Goal: Transaction & Acquisition: Book appointment/travel/reservation

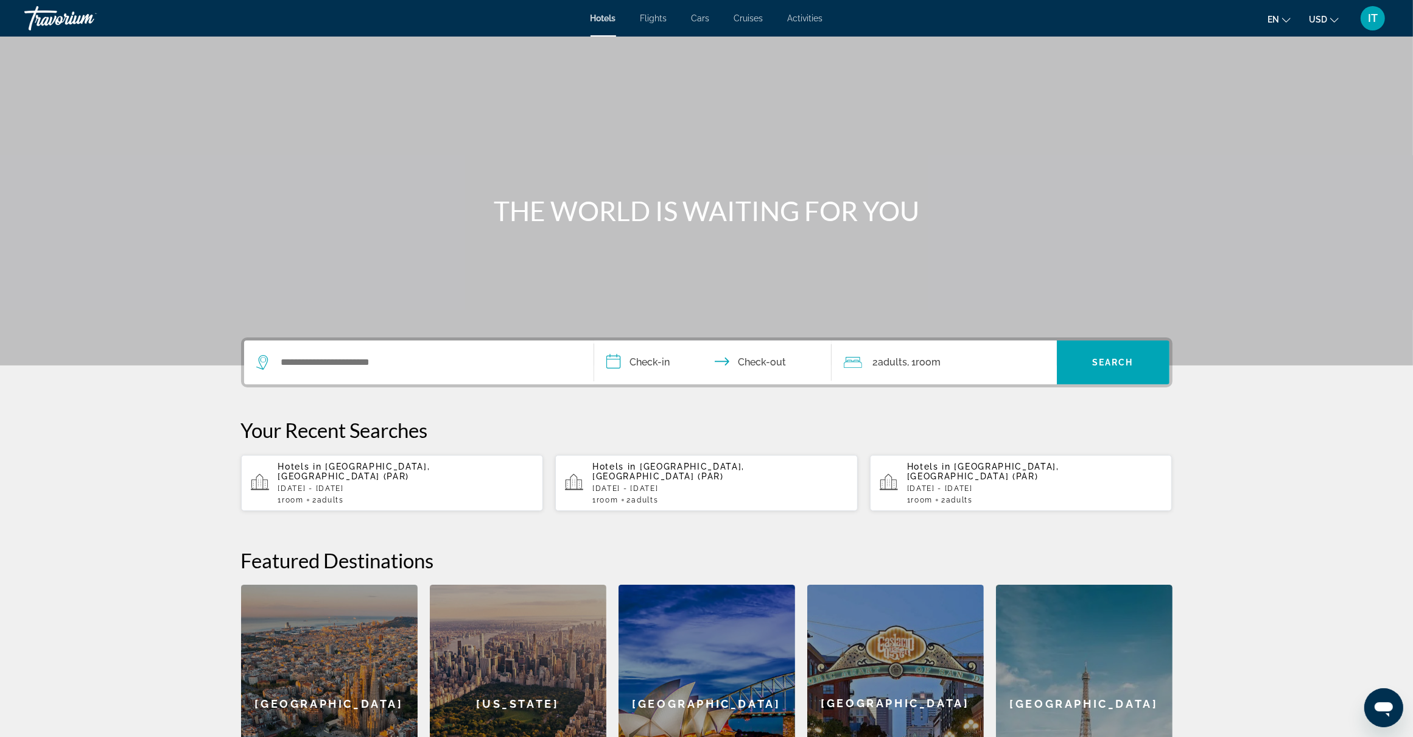
click at [667, 19] on span "Flights" at bounding box center [653, 18] width 27 height 10
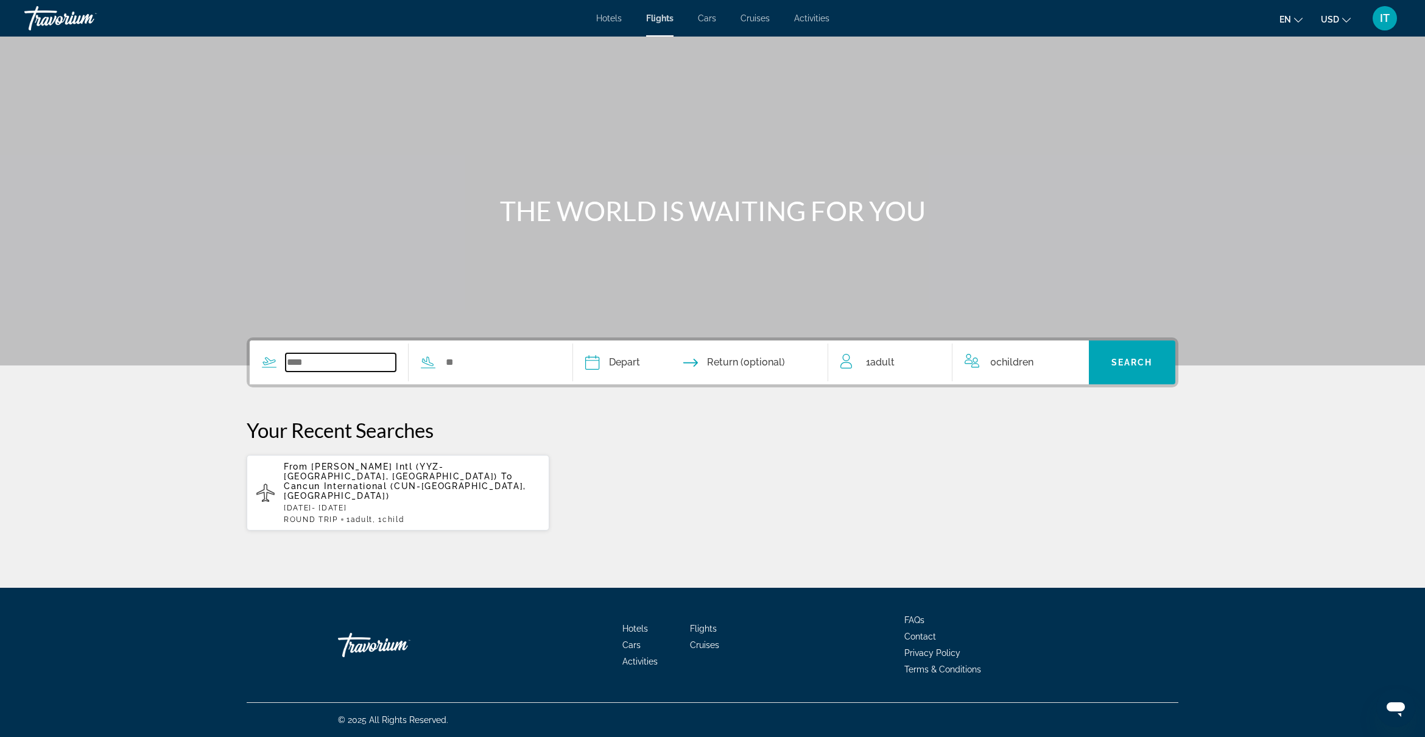
click at [310, 364] on input "Search widget" at bounding box center [341, 362] width 110 height 18
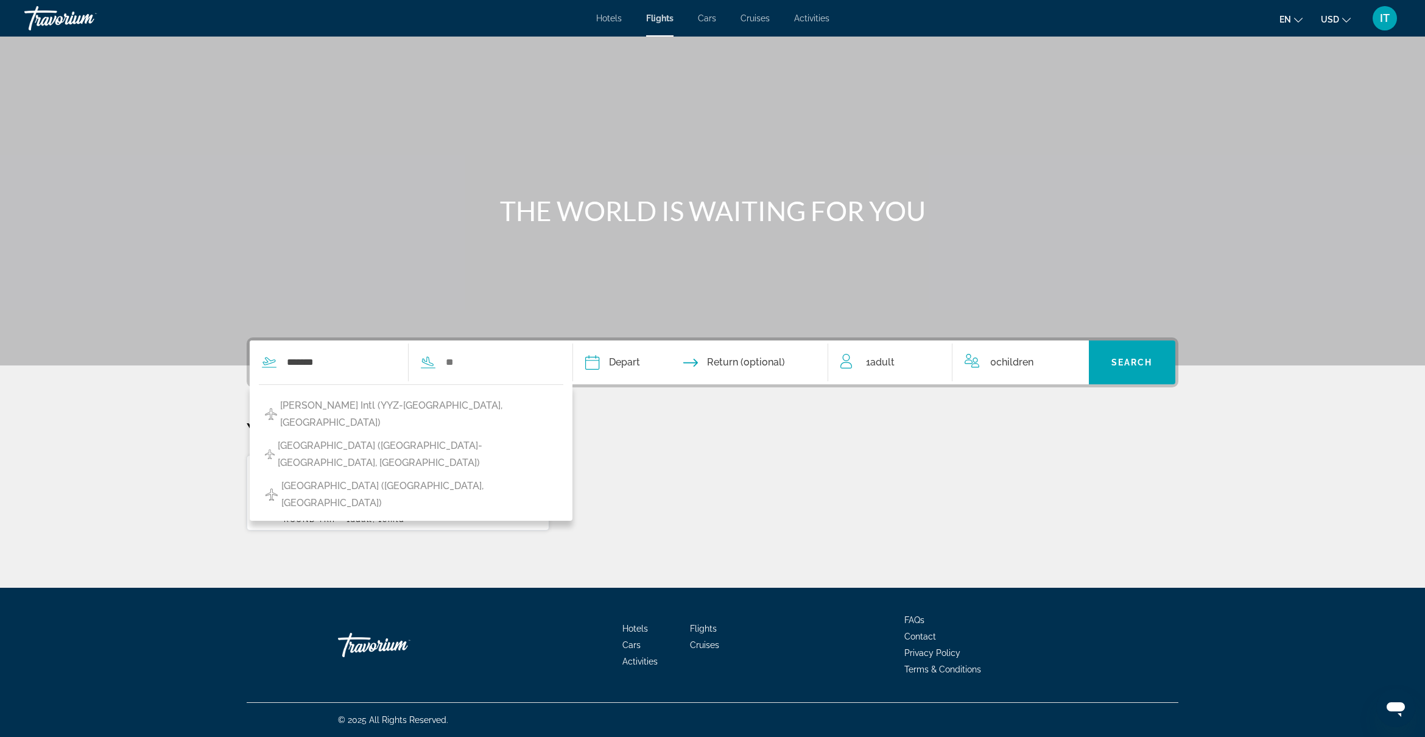
drag, startPoint x: 357, startPoint y: 402, endPoint x: 475, endPoint y: 398, distance: 118.2
click at [358, 402] on span "[PERSON_NAME] Intl (YYZ-[GEOGRAPHIC_DATA], [GEOGRAPHIC_DATA])" at bounding box center [418, 414] width 277 height 34
type input "**********"
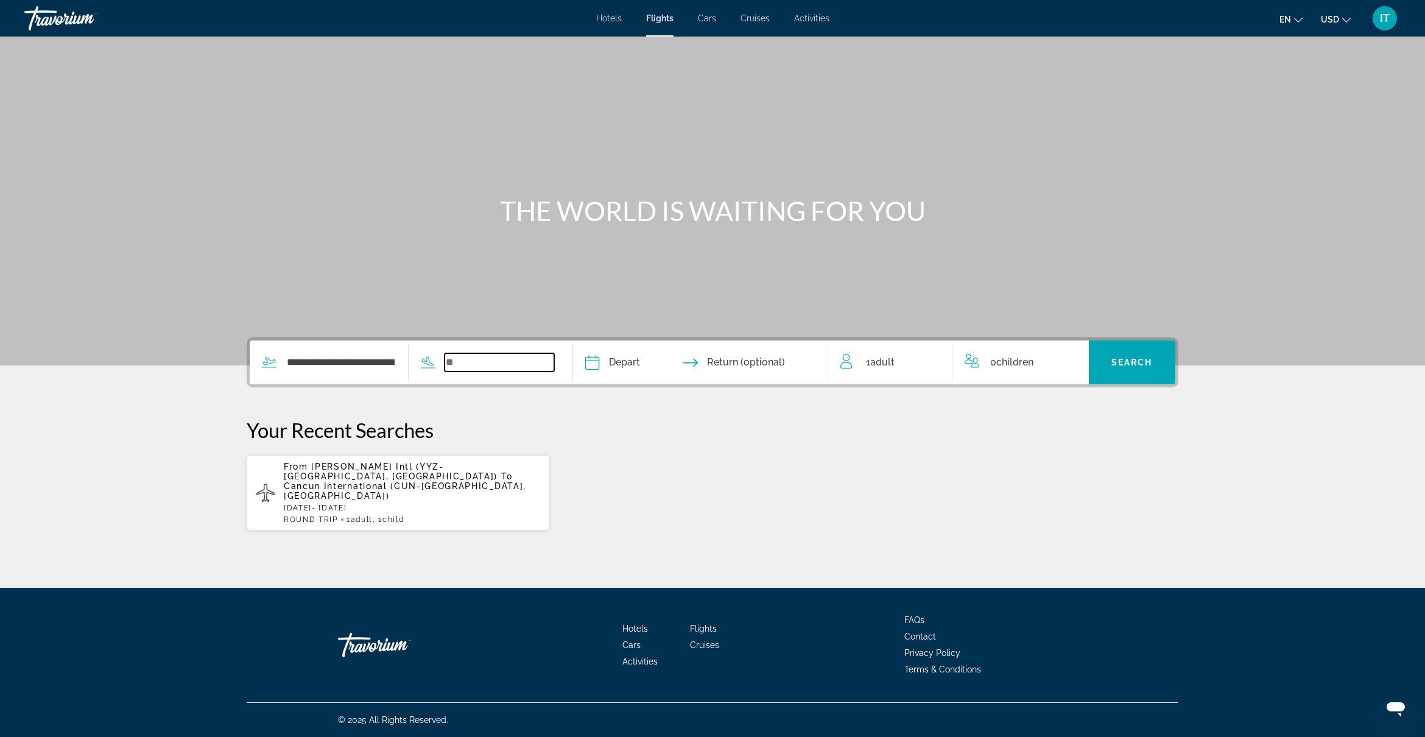
click at [466, 366] on input "Search widget" at bounding box center [499, 362] width 110 height 18
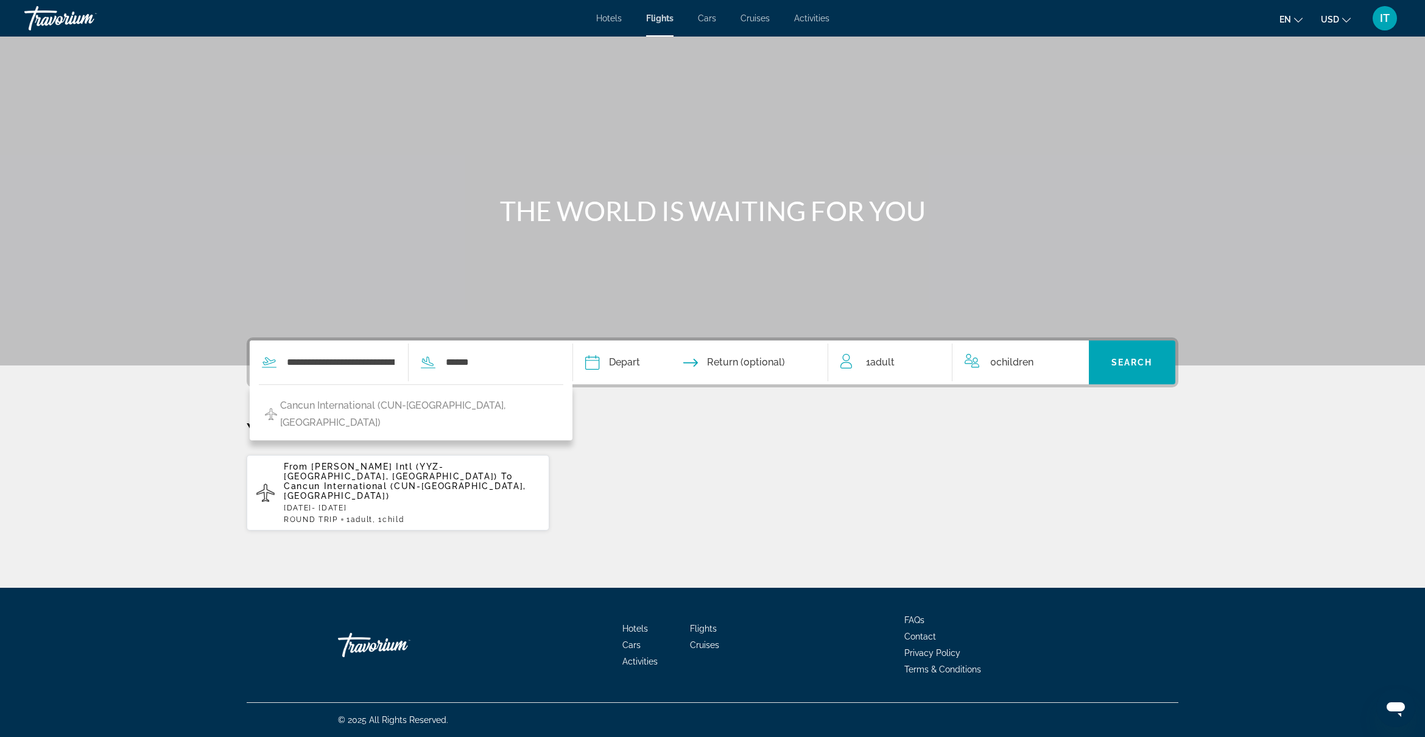
click at [430, 404] on span "Cancun International (CUN-[GEOGRAPHIC_DATA], [GEOGRAPHIC_DATA])" at bounding box center [418, 414] width 277 height 34
type input "**********"
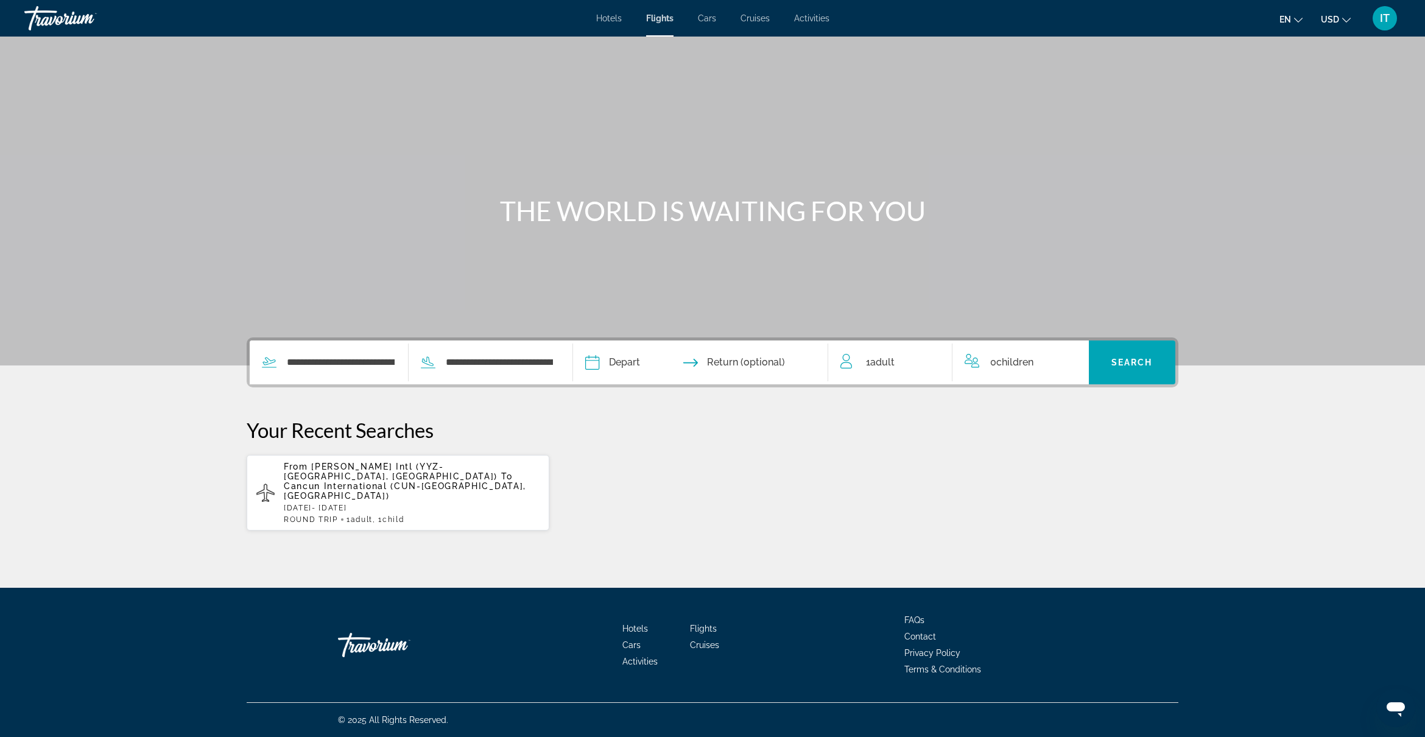
click at [622, 360] on input "Depart date" at bounding box center [645, 363] width 126 height 47
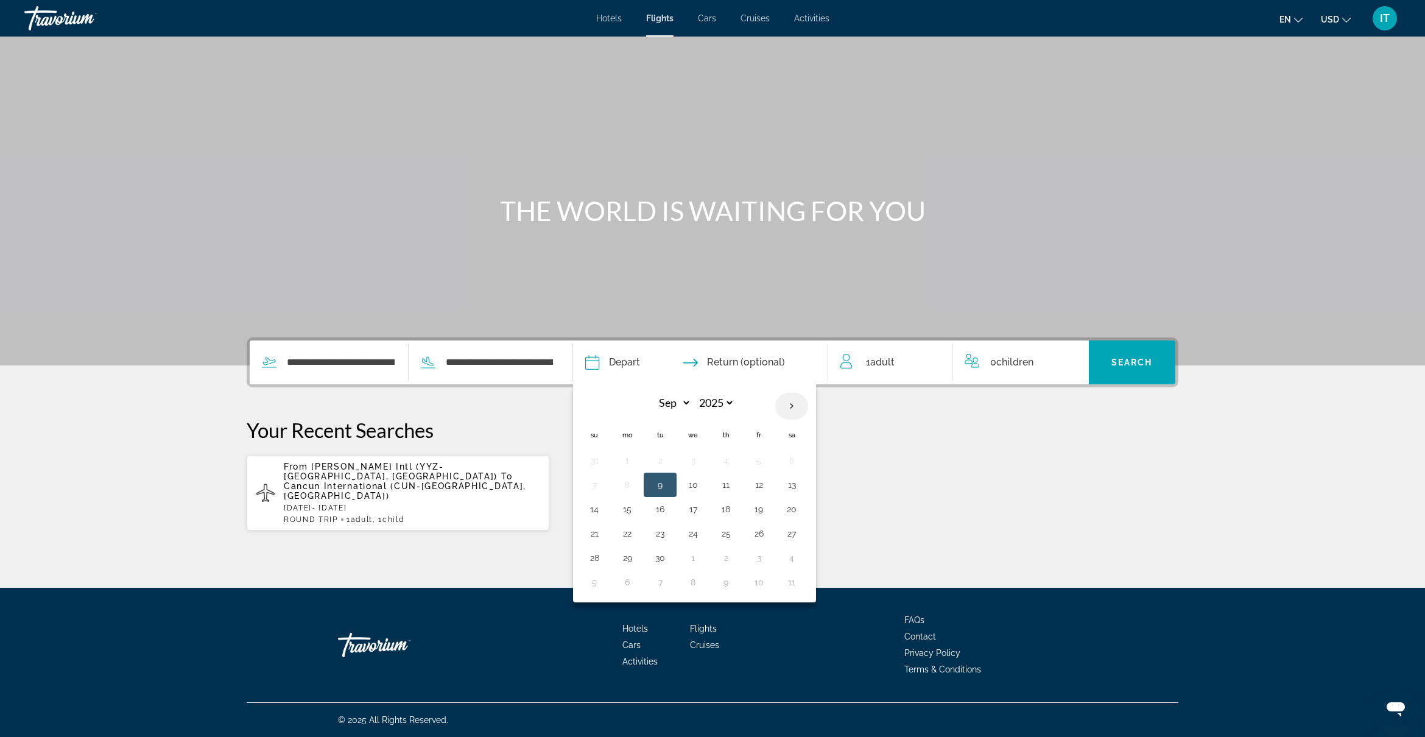
click at [792, 404] on th "Next month" at bounding box center [791, 406] width 33 height 27
select select "**"
click at [726, 533] on button "20" at bounding box center [725, 533] width 19 height 17
type input "**********"
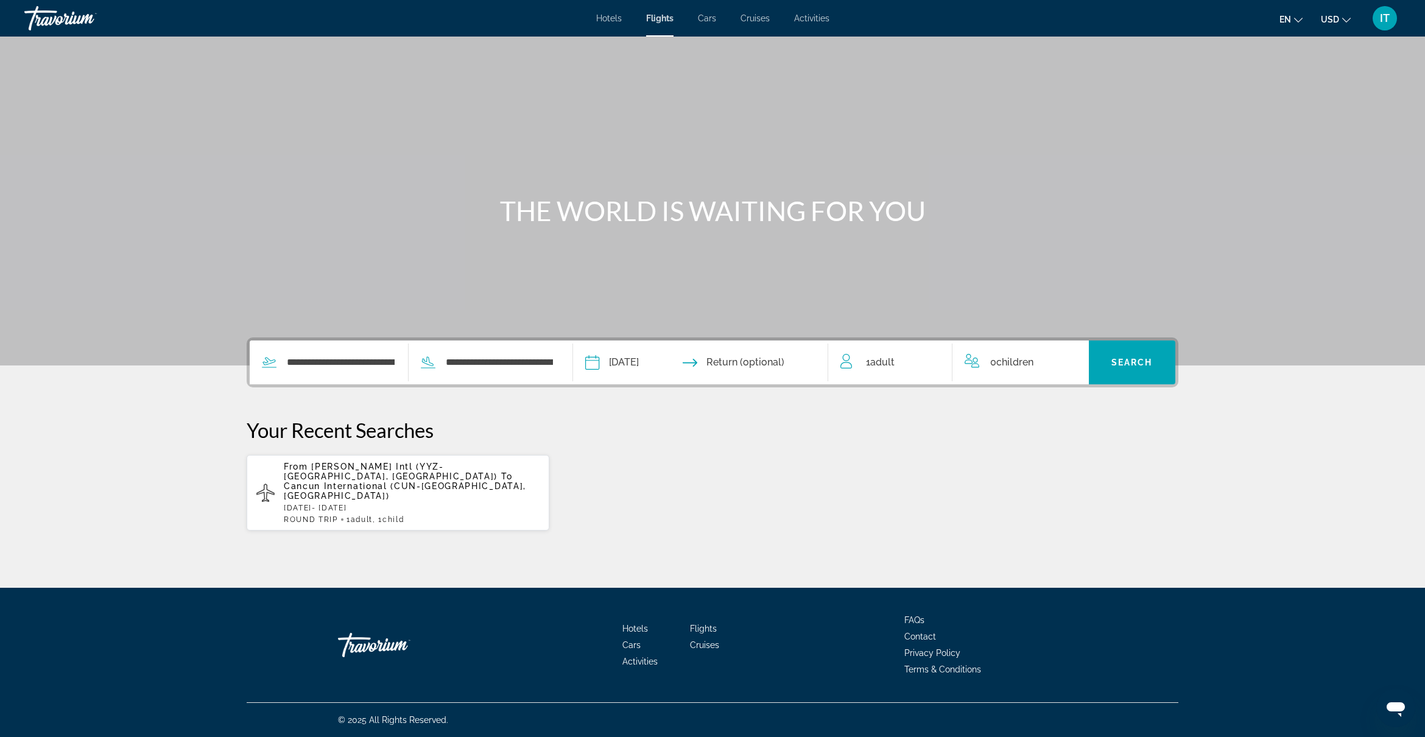
click at [759, 362] on input "Return date" at bounding box center [770, 363] width 126 height 47
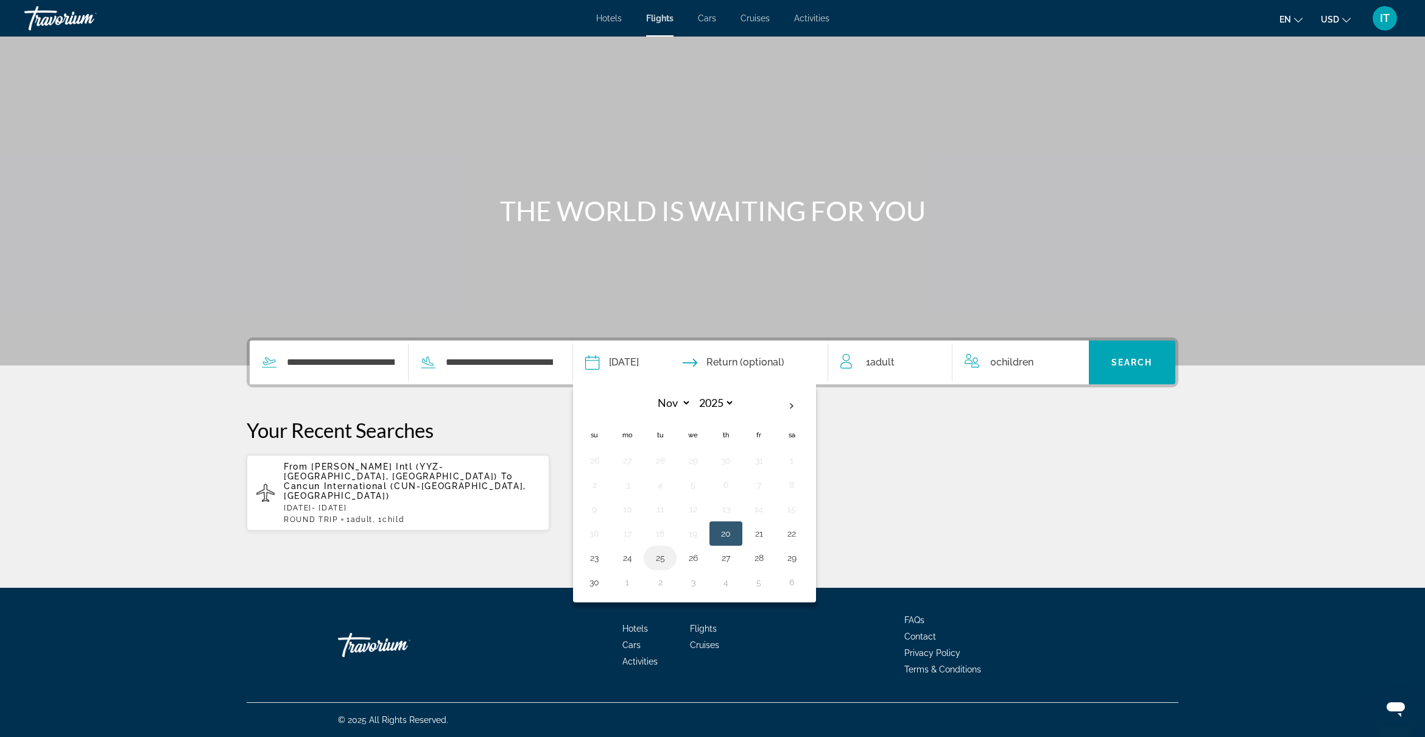
click at [658, 562] on button "25" at bounding box center [659, 557] width 19 height 17
type input "**********"
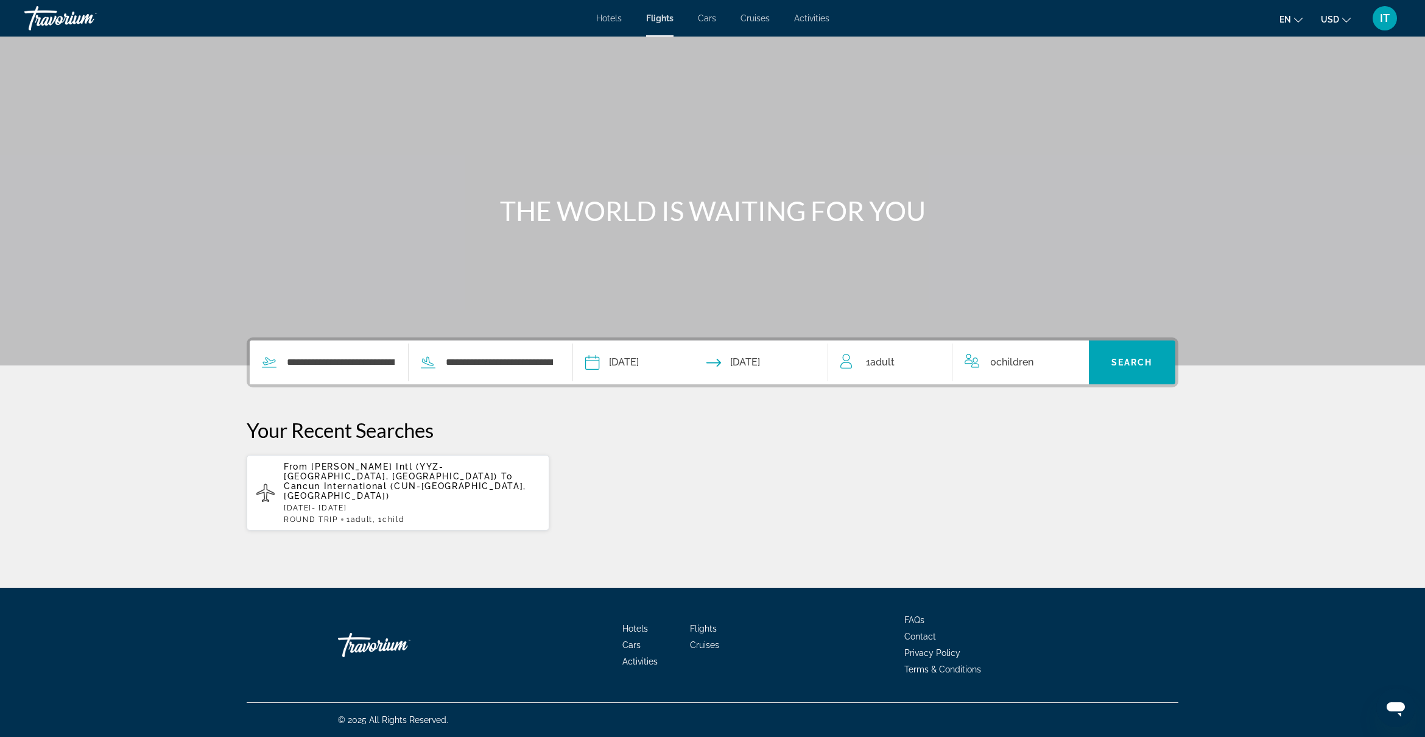
click at [765, 509] on div "From [PERSON_NAME] Intl (YYZ-[GEOGRAPHIC_DATA], [GEOGRAPHIC_DATA]) To [GEOGRAPH…" at bounding box center [712, 492] width 931 height 77
click at [1042, 376] on div "0 Child Children" at bounding box center [1020, 362] width 112 height 44
click at [1067, 363] on icon "Increment children" at bounding box center [1070, 359] width 11 height 15
click at [1032, 411] on span "Travelers: 1 adult, 1 child" at bounding box center [1017, 408] width 86 height 15
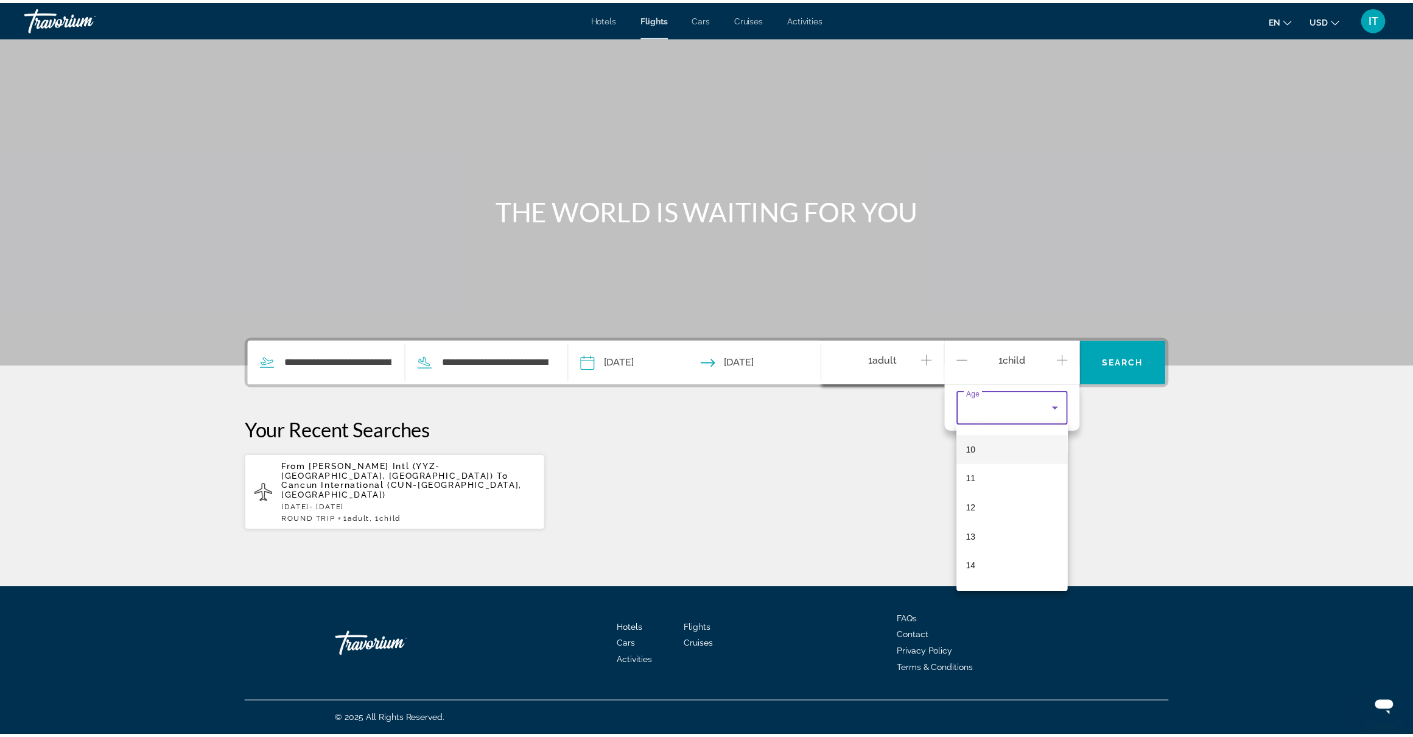
scroll to position [304, 0]
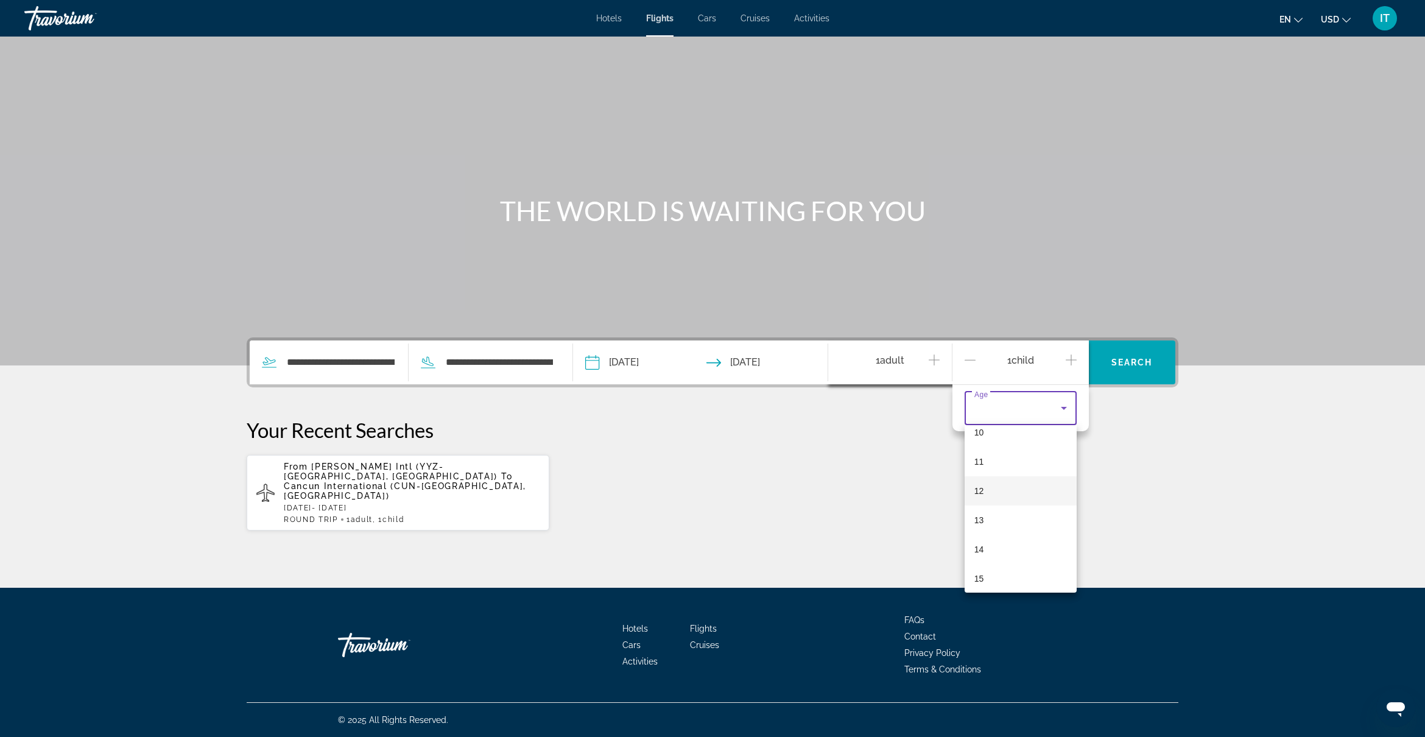
click at [991, 486] on mat-option "12" at bounding box center [1020, 490] width 112 height 29
drag, startPoint x: 1139, startPoint y: 430, endPoint x: 1142, endPoint y: 394, distance: 36.0
click at [1140, 429] on p "Your Recent Searches" at bounding box center [712, 430] width 931 height 24
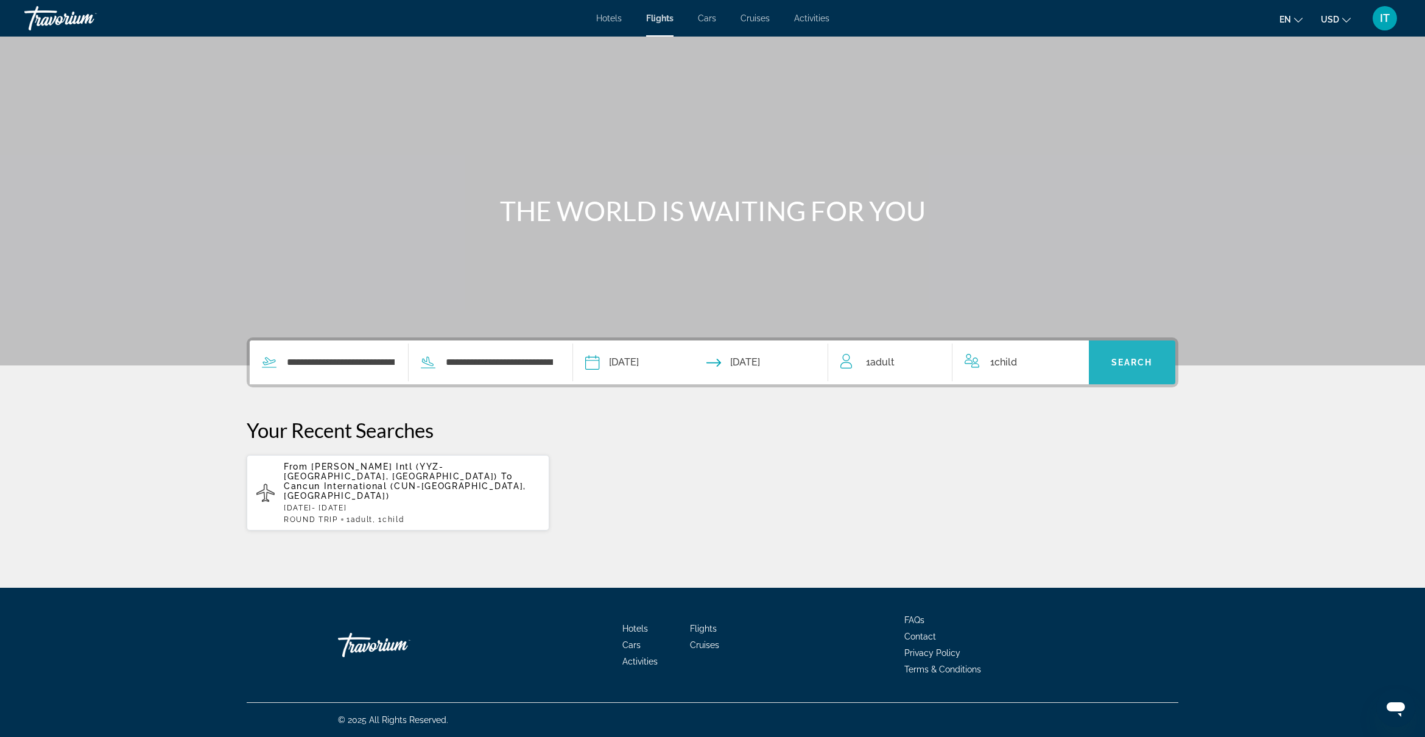
click at [1135, 373] on span "Search widget" at bounding box center [1131, 362] width 87 height 29
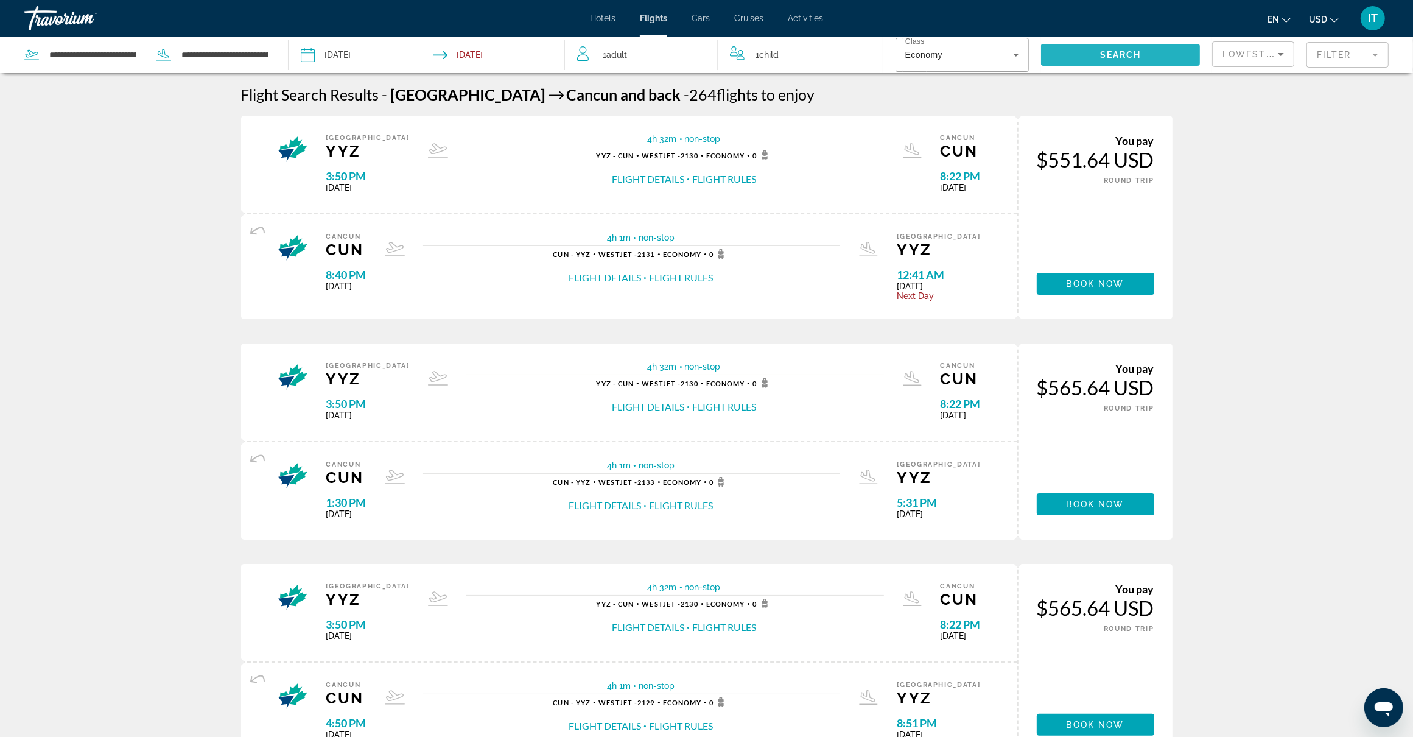
click at [1130, 50] on span "Search" at bounding box center [1120, 55] width 41 height 10
